Goal: Task Accomplishment & Management: Manage account settings

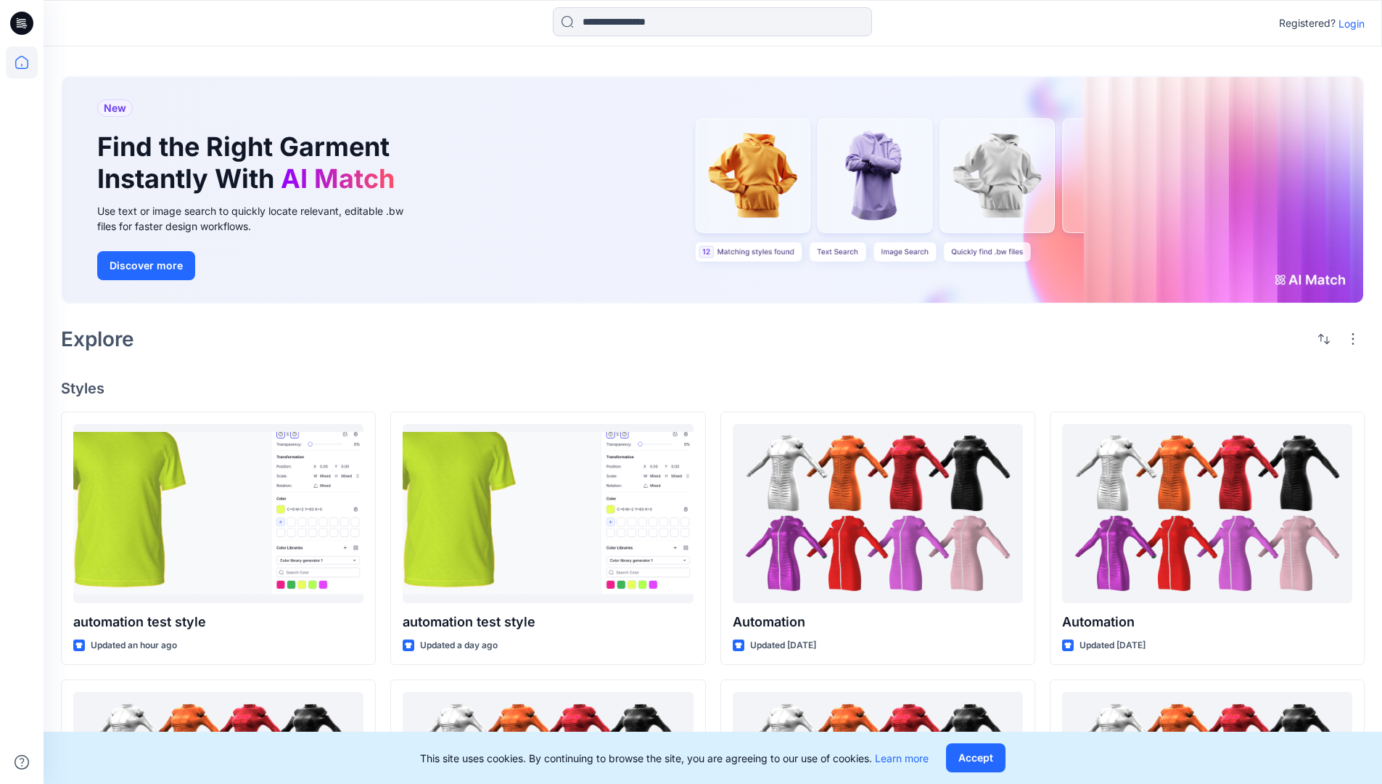
click at [1348, 23] on p "Login" at bounding box center [1352, 23] width 26 height 15
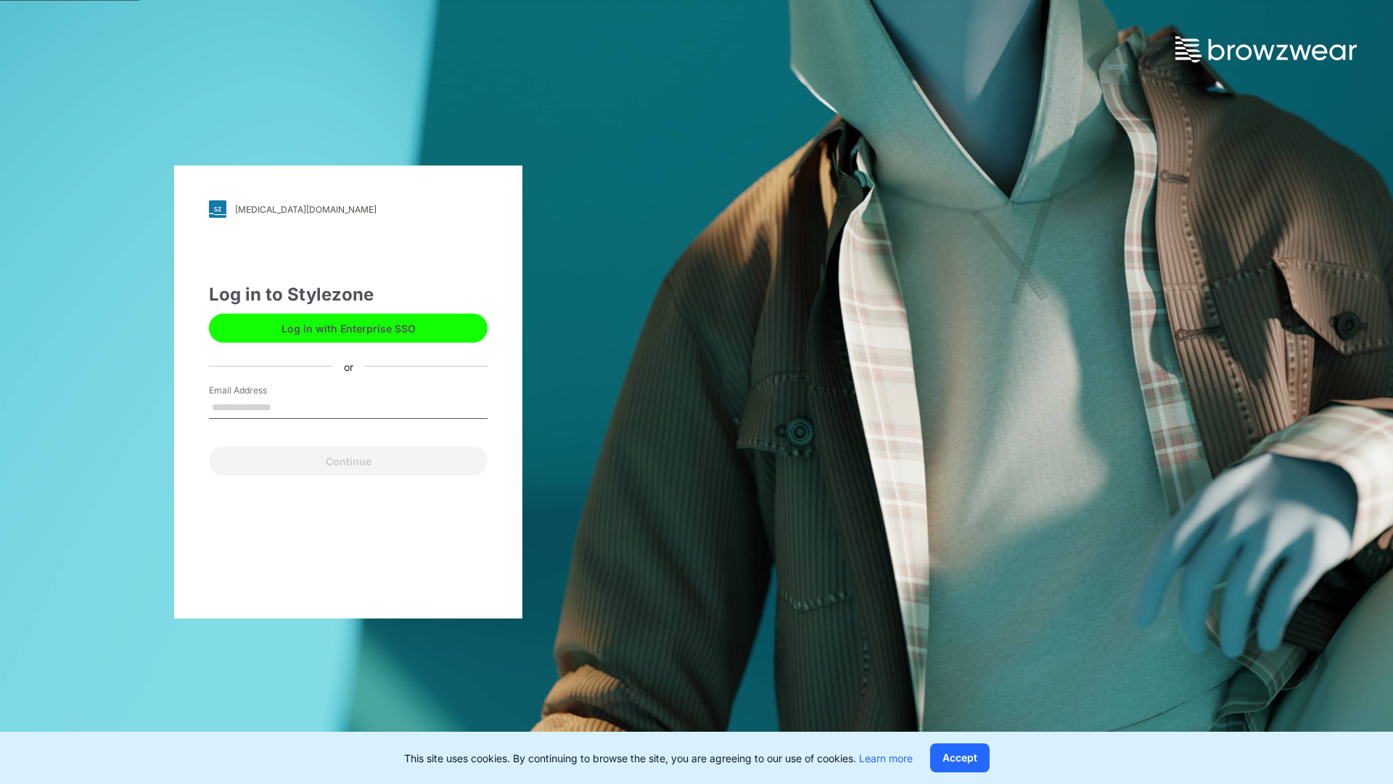
click at [287, 406] on input "Email Address" at bounding box center [348, 408] width 279 height 22
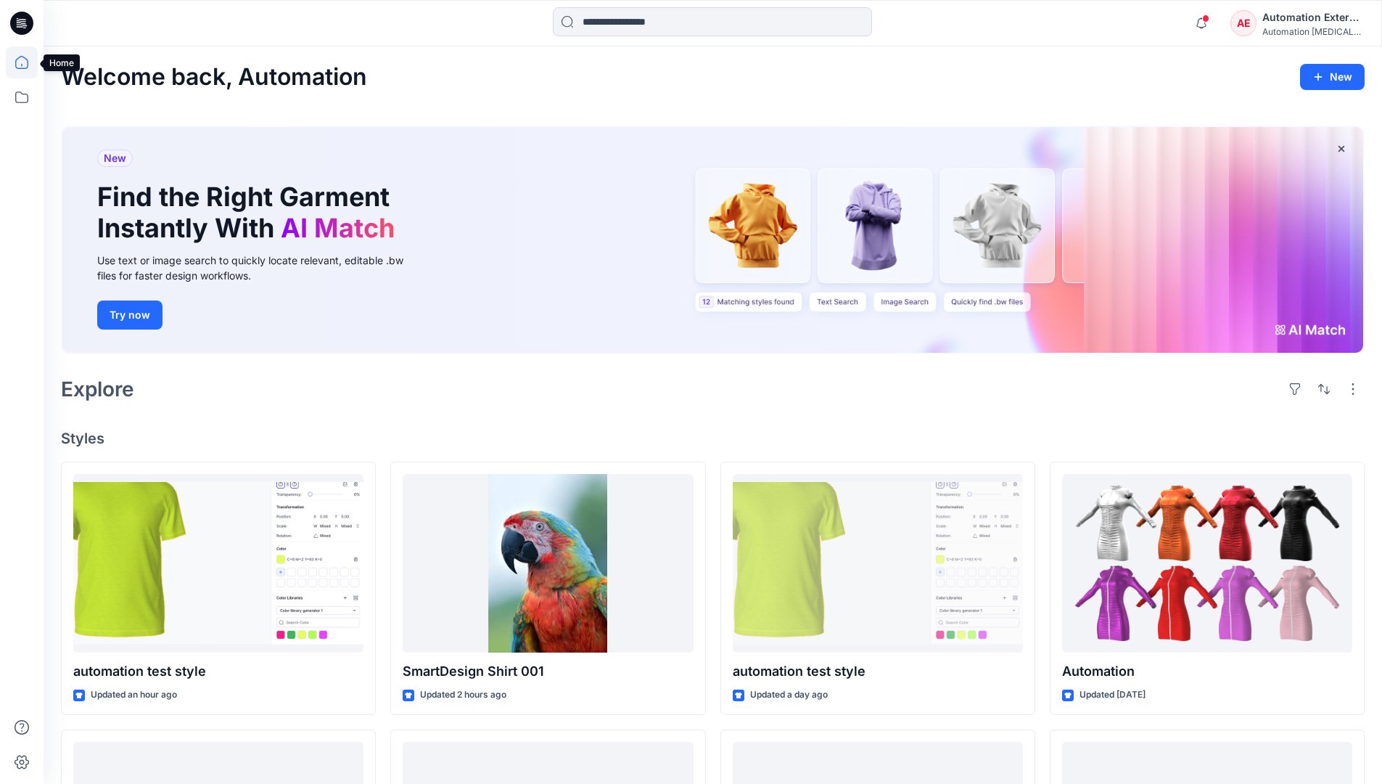
click at [28, 62] on icon at bounding box center [21, 62] width 13 height 13
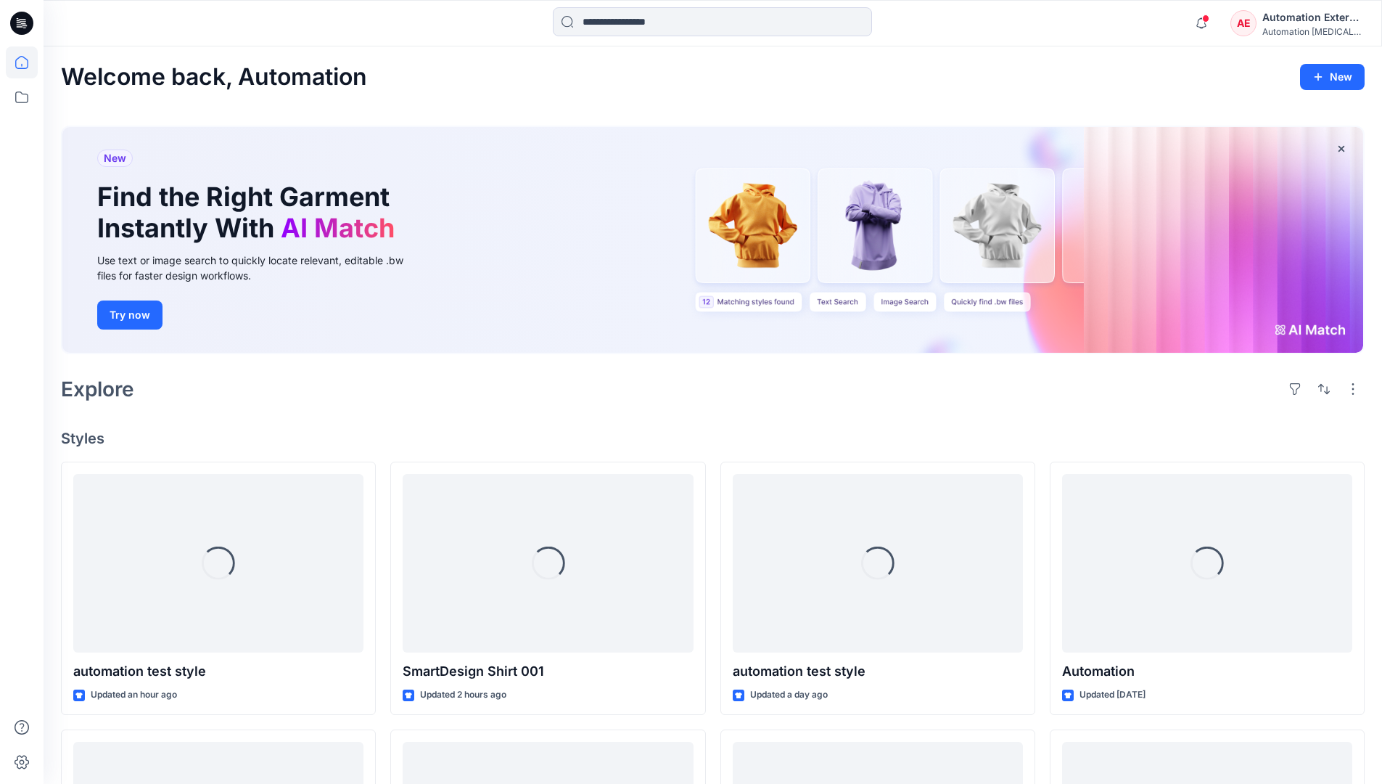
click at [1274, 24] on div "Automation External" at bounding box center [1314, 17] width 102 height 17
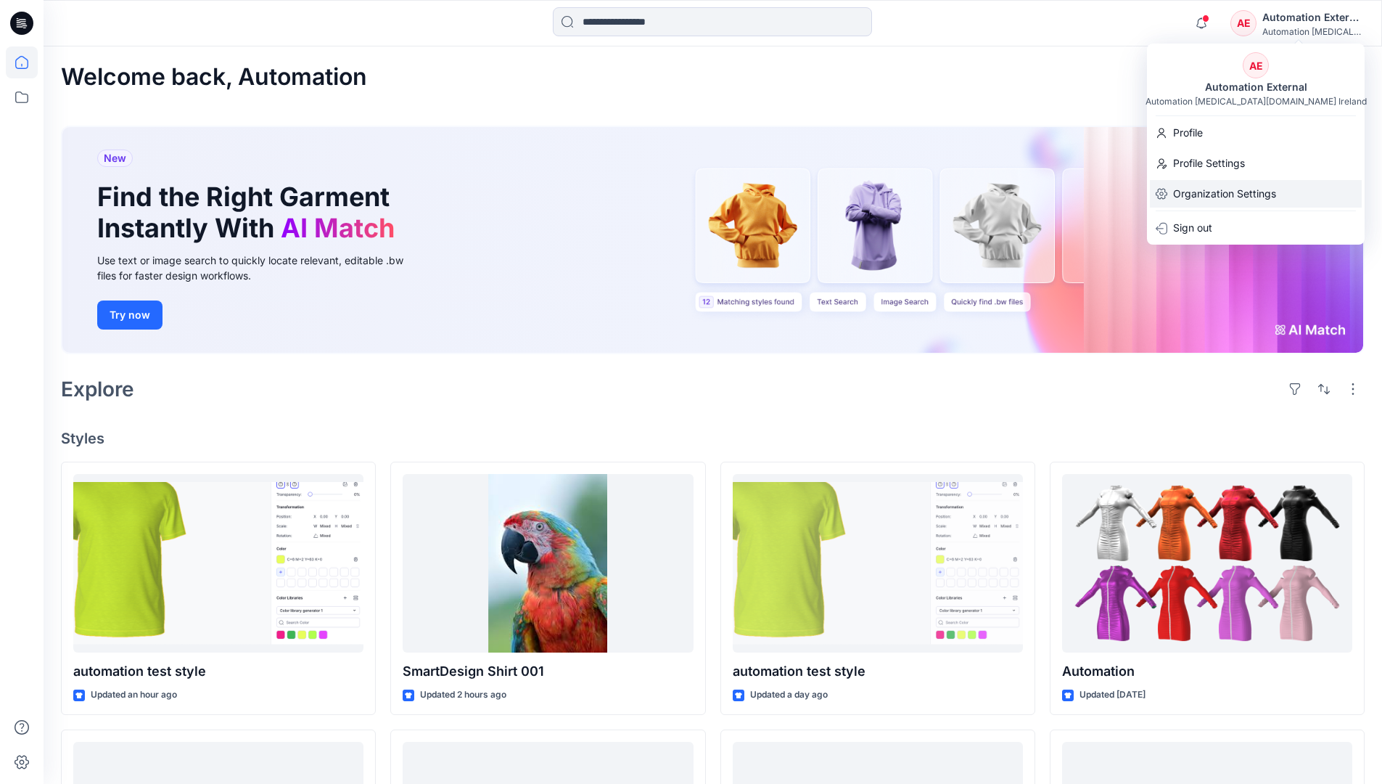
click at [1215, 186] on p "Organization Settings" at bounding box center [1224, 194] width 103 height 28
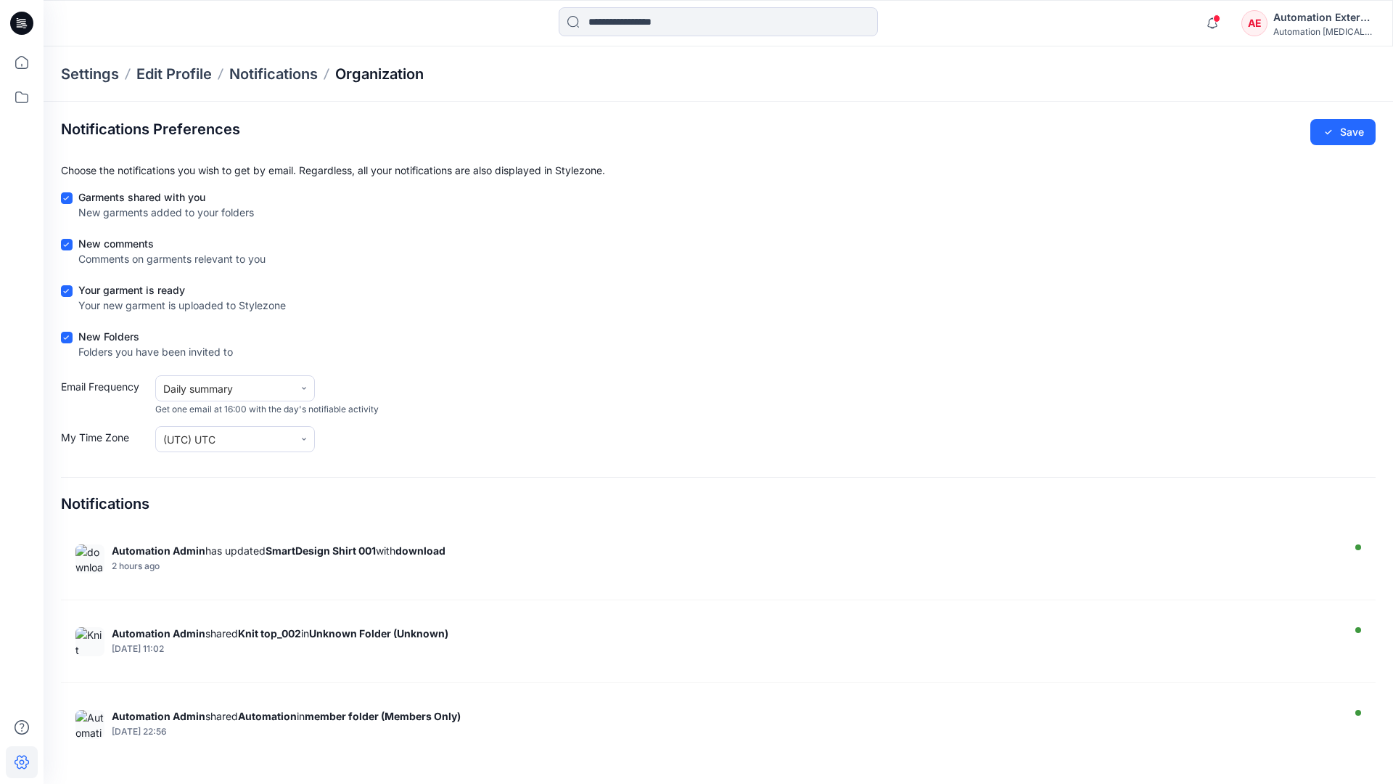
click at [407, 75] on p "Organization" at bounding box center [379, 74] width 89 height 20
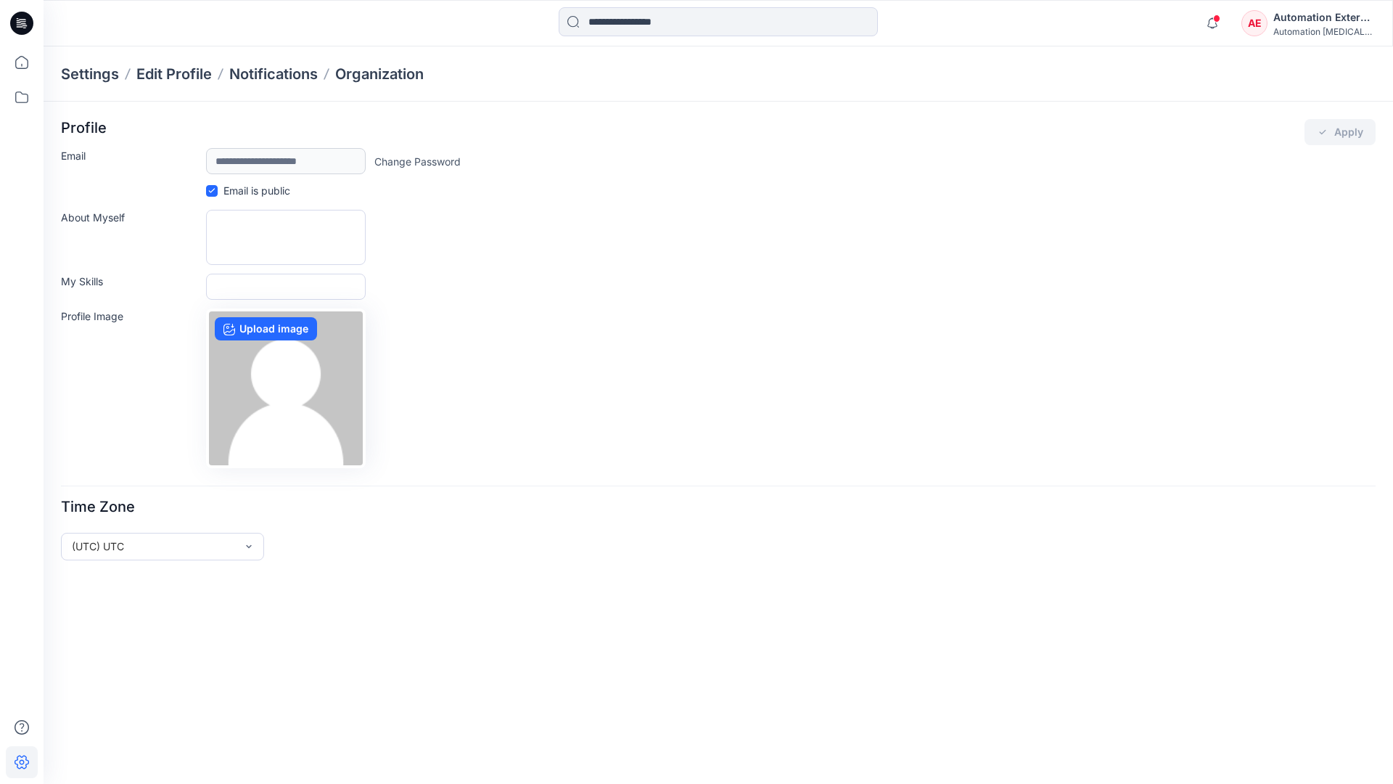
click at [1325, 22] on div "Automation External" at bounding box center [1324, 17] width 102 height 17
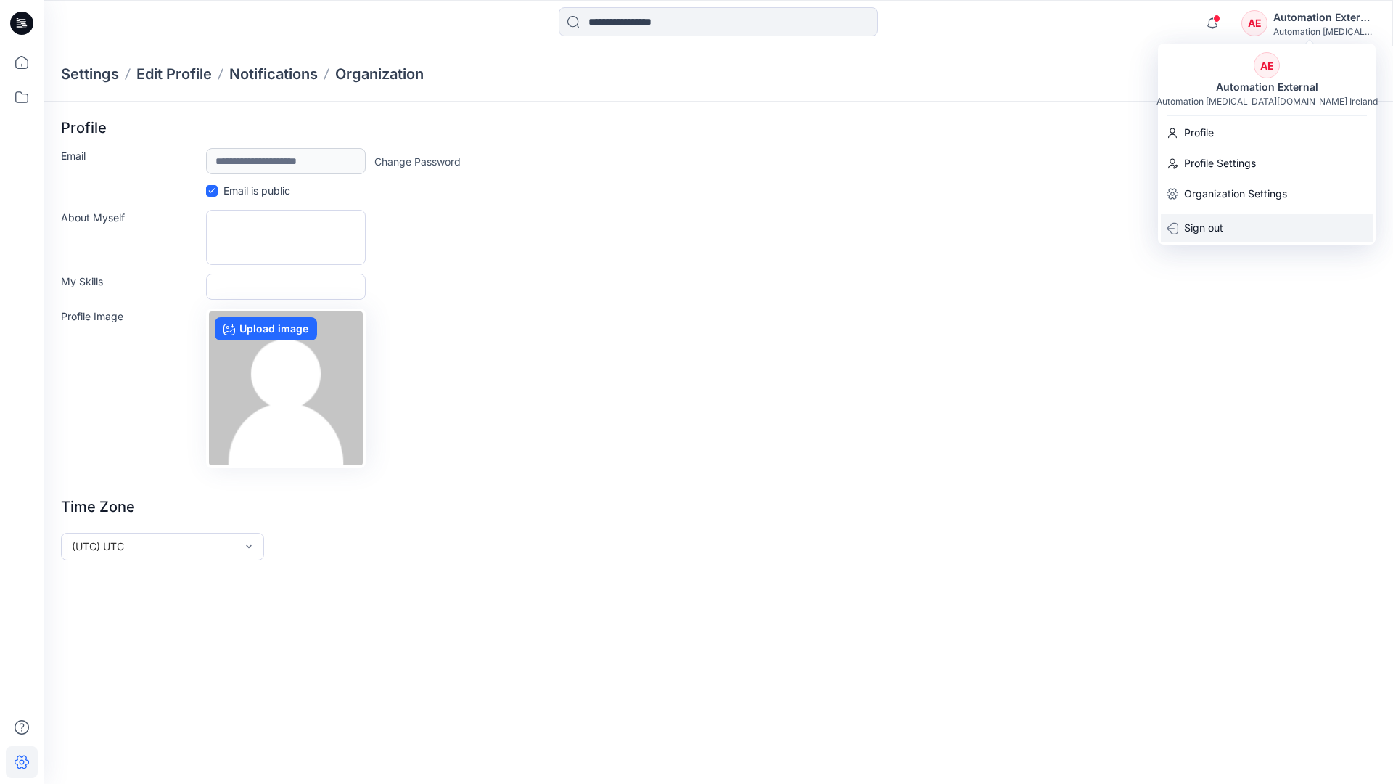
click at [1231, 226] on div "Sign out" at bounding box center [1267, 228] width 212 height 28
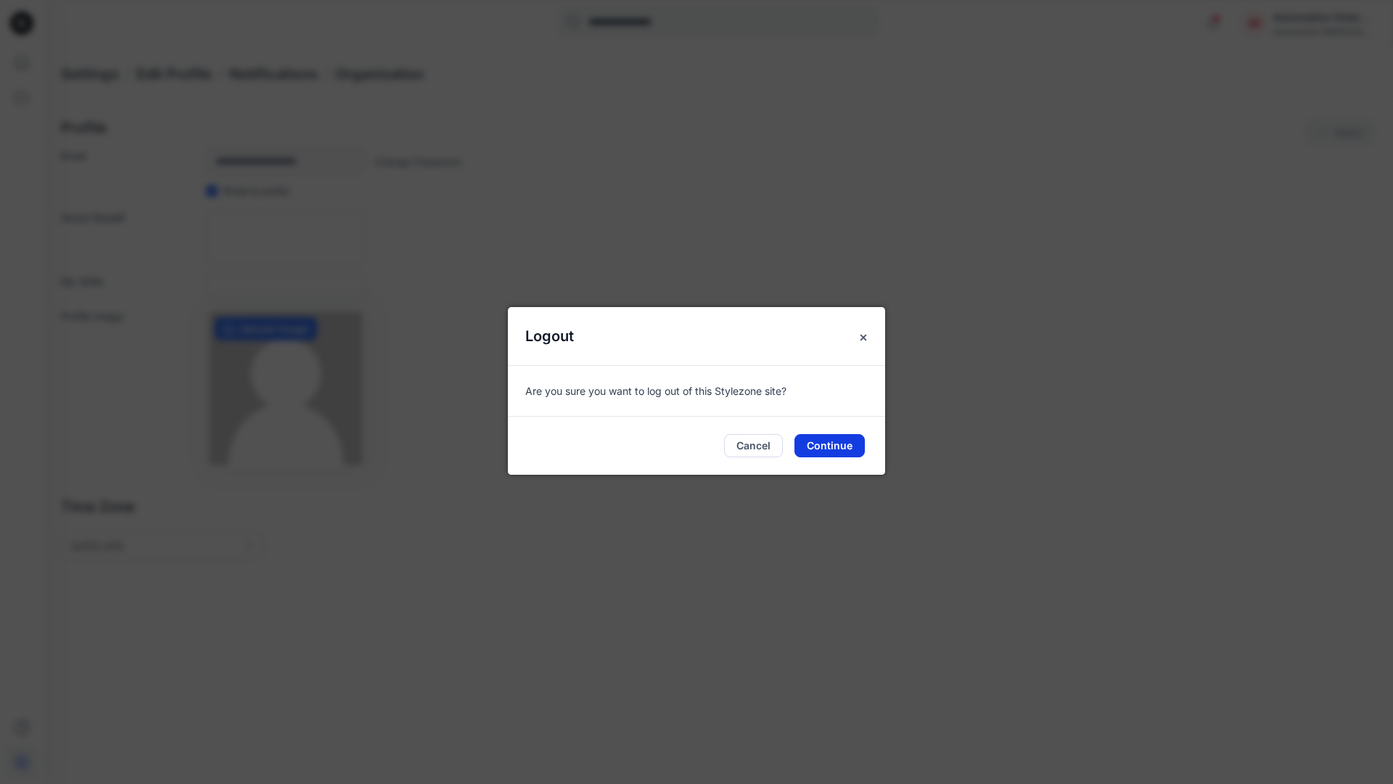
click at [839, 440] on button "Continue" at bounding box center [830, 445] width 70 height 23
